Goal: Task Accomplishment & Management: Complete application form

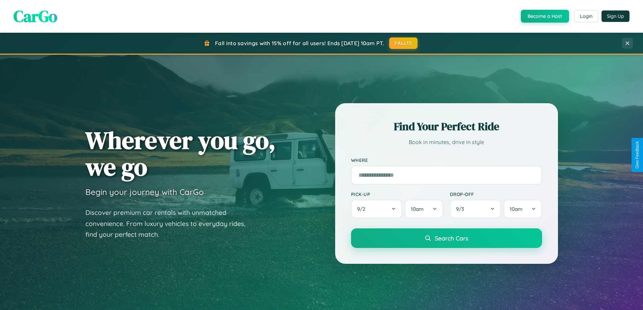
scroll to position [464, 0]
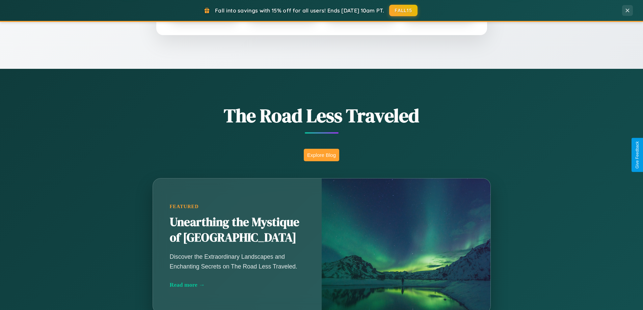
click at [321, 155] on button "Explore Blog" at bounding box center [321, 155] width 35 height 12
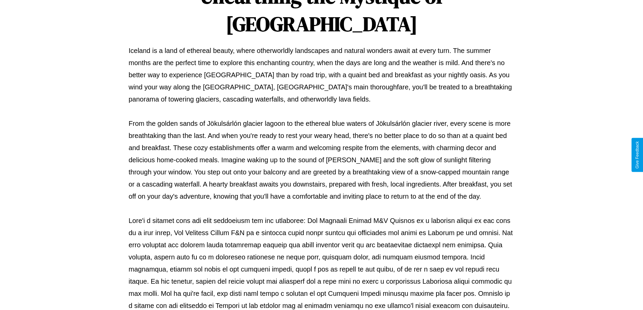
scroll to position [218, 0]
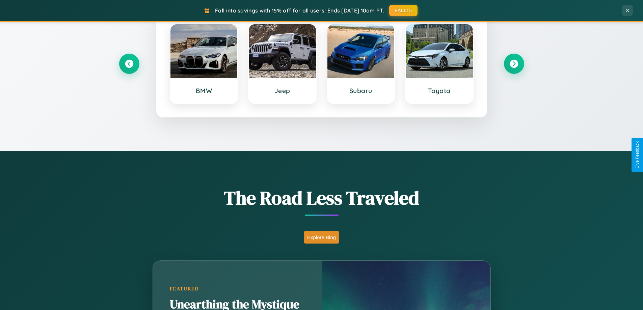
scroll to position [291, 0]
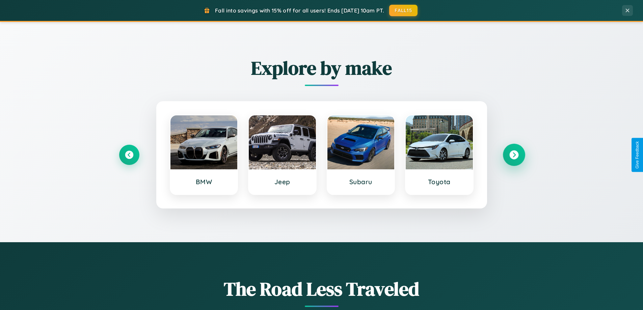
click at [513, 155] on icon at bounding box center [513, 154] width 9 height 9
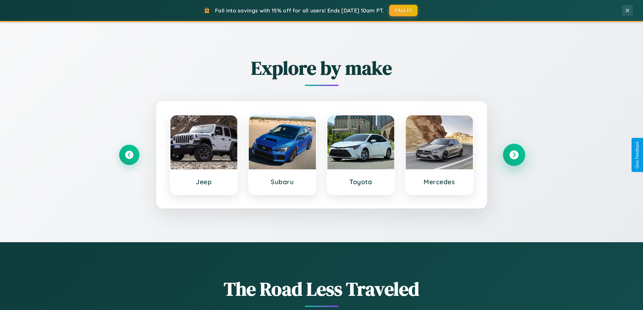
click at [513, 155] on icon at bounding box center [513, 154] width 9 height 9
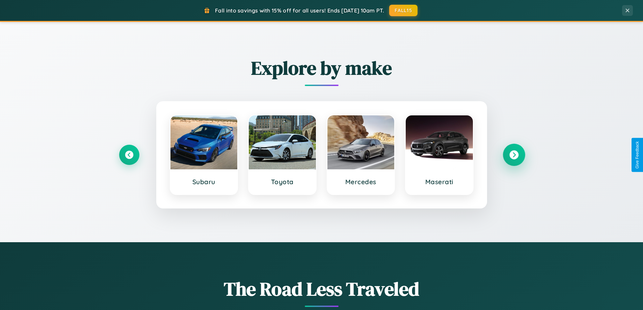
click at [513, 155] on icon at bounding box center [513, 154] width 9 height 9
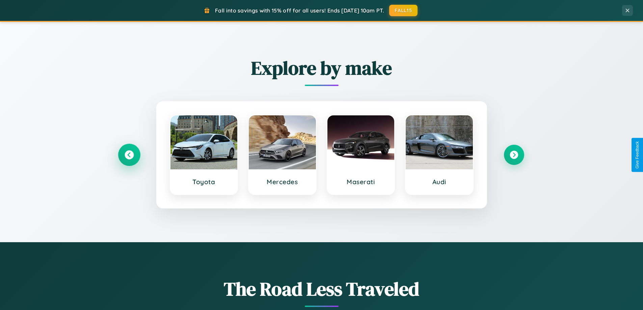
click at [129, 155] on icon at bounding box center [128, 154] width 9 height 9
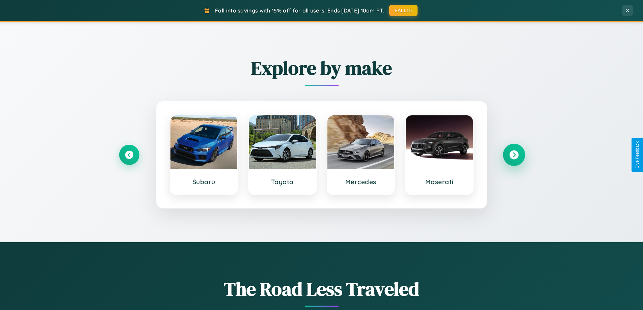
click at [513, 155] on icon at bounding box center [513, 154] width 9 height 9
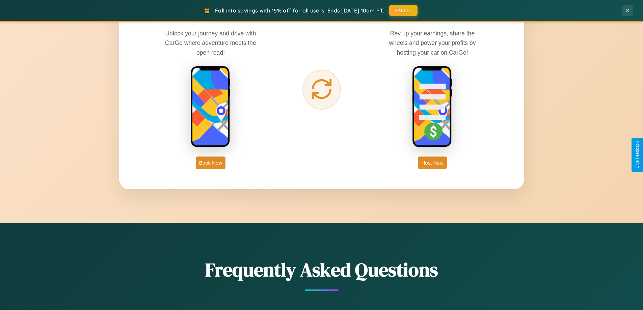
scroll to position [1084, 0]
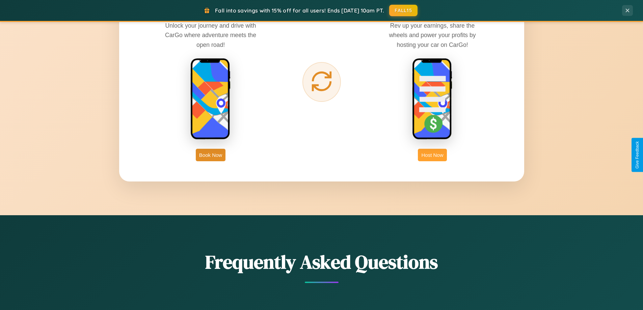
click at [432, 155] on button "Host Now" at bounding box center [432, 155] width 29 height 12
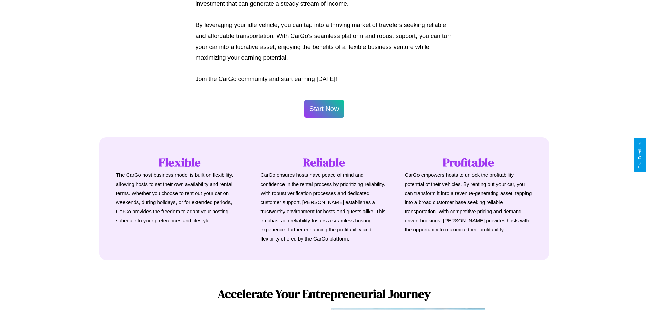
scroll to position [326, 0]
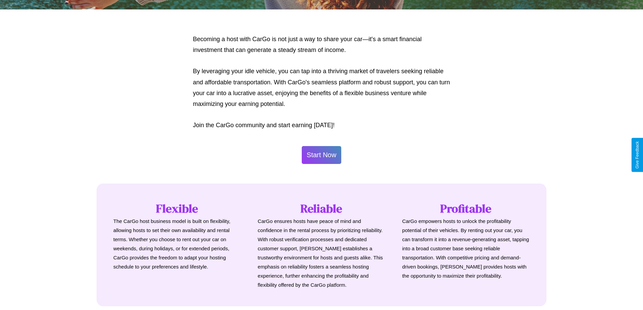
click at [321, 155] on button "Start Now" at bounding box center [322, 155] width 40 height 18
